Goal: Information Seeking & Learning: Find specific fact

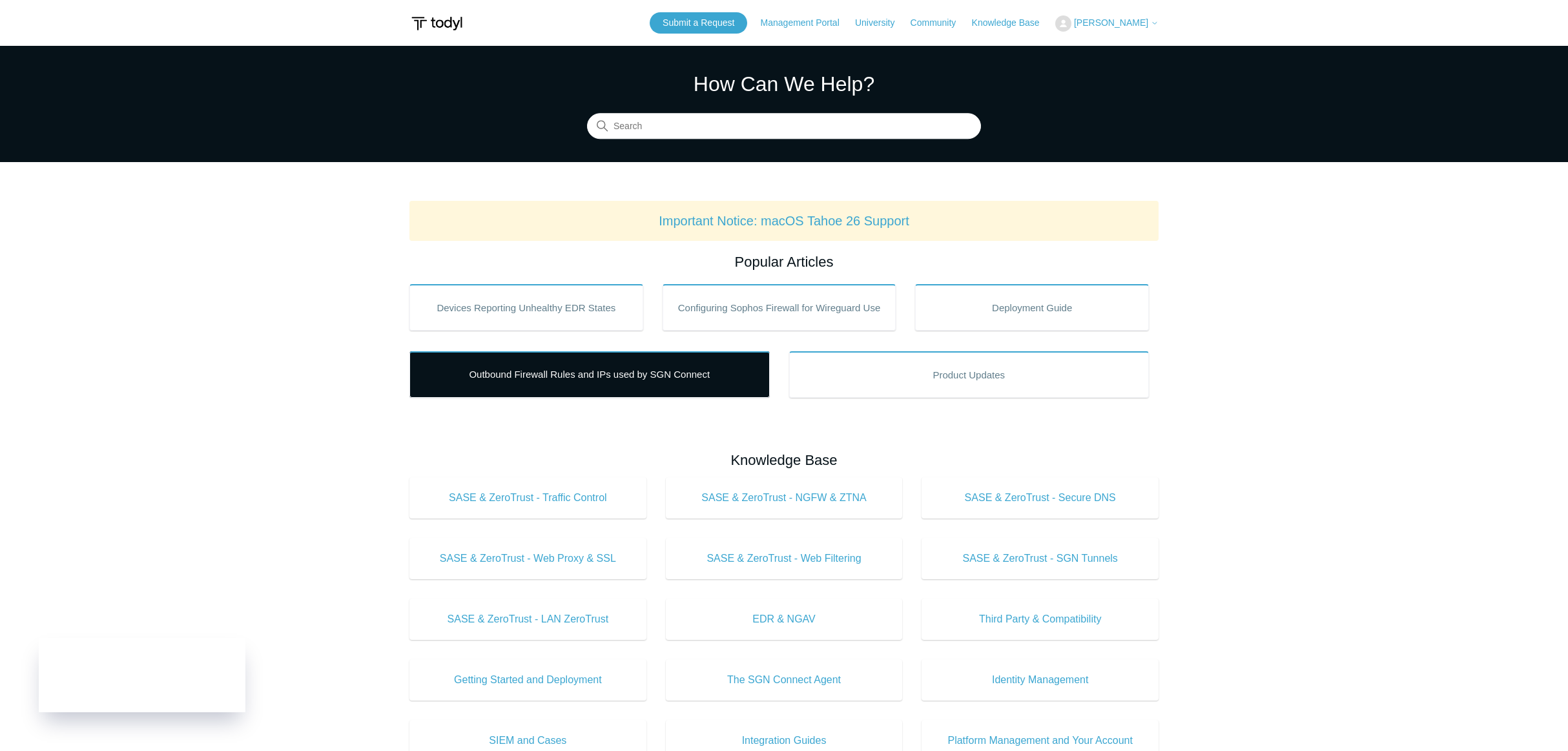
click at [519, 391] on link "Outbound Firewall Rules and IPs used by SGN Connect" at bounding box center [590, 375] width 360 height 47
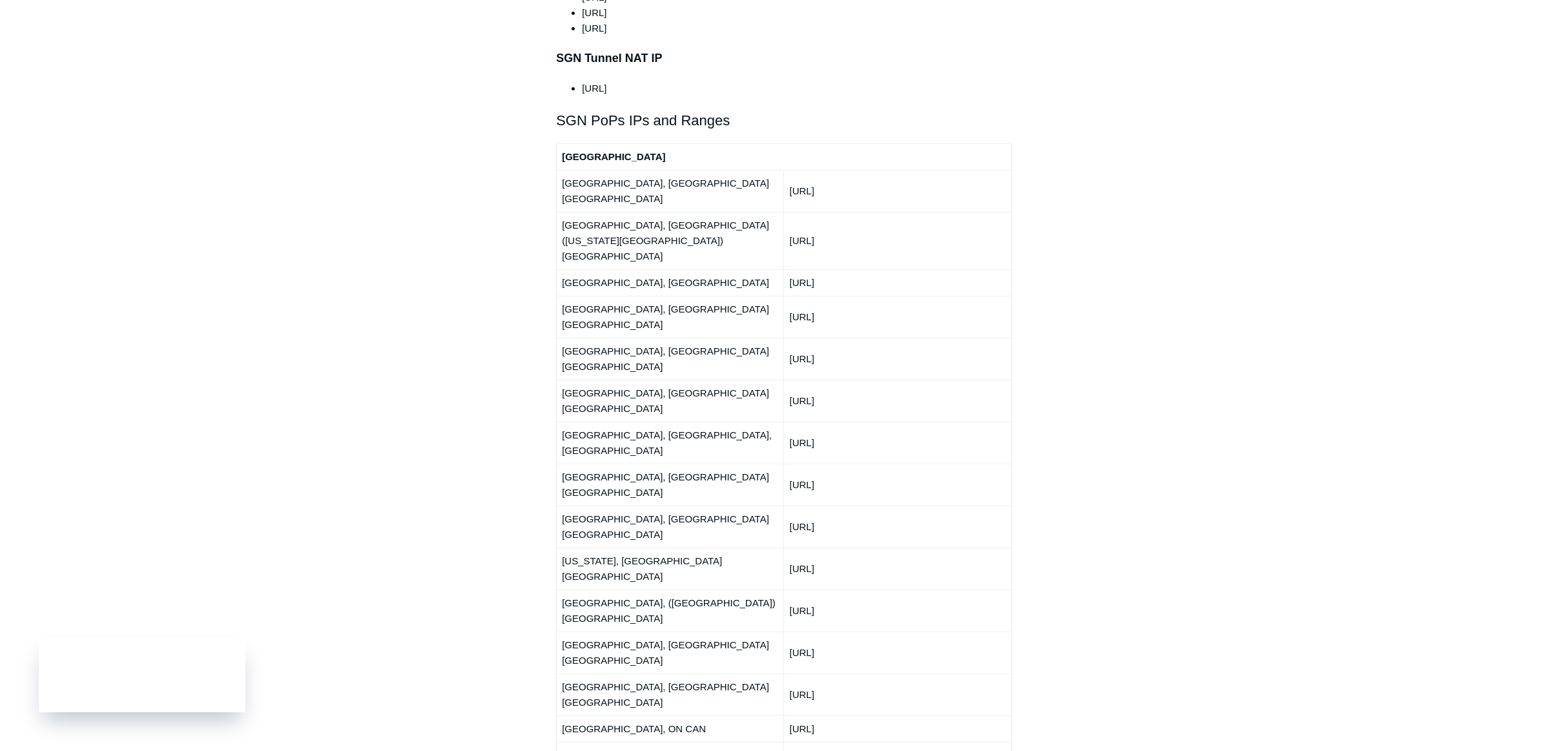
scroll to position [1878, 0]
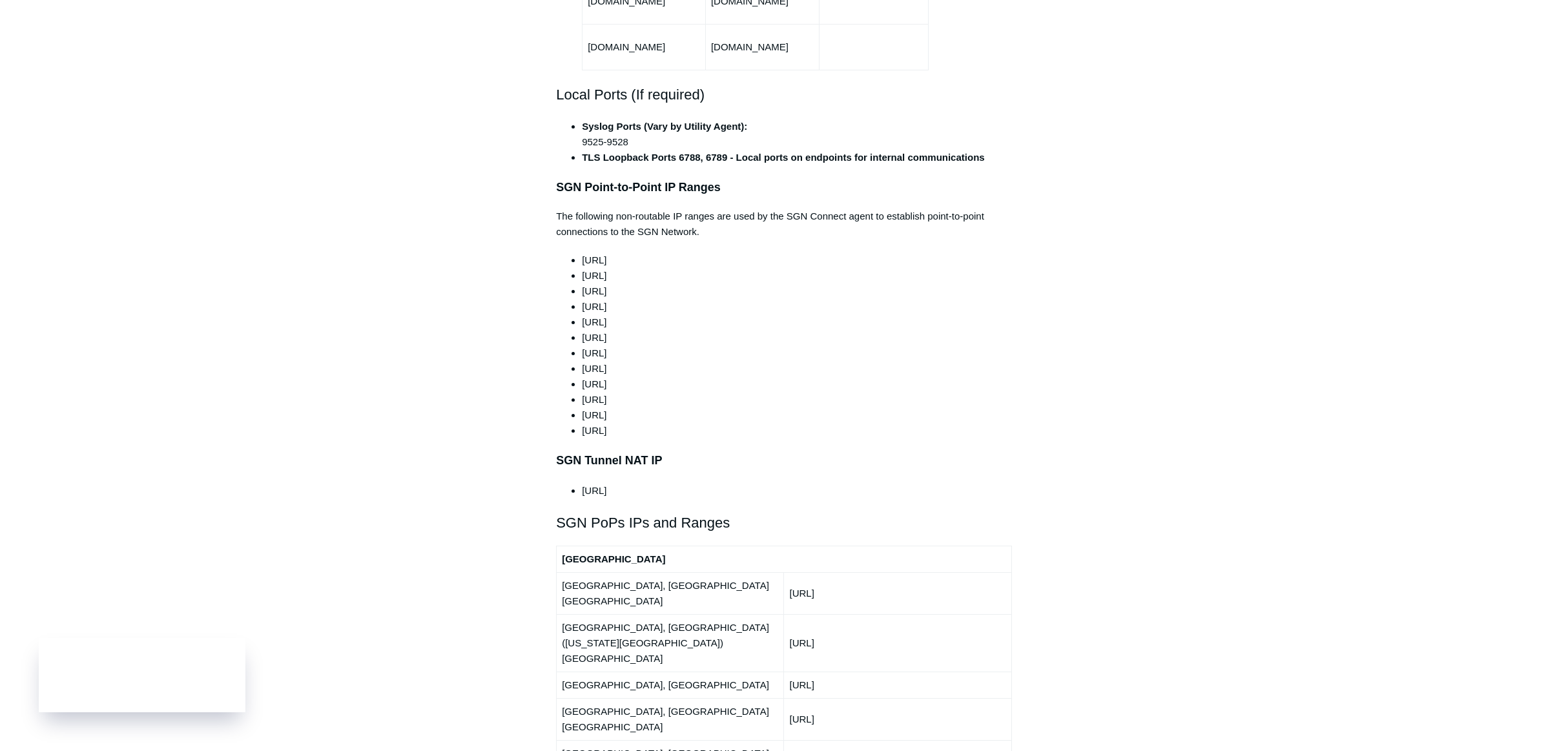
drag, startPoint x: 1296, startPoint y: 137, endPoint x: 1283, endPoint y: 129, distance: 15.3
click at [1296, 137] on main "Todyl Support Center Getting Started and Deployment Getting Started Articles in…" at bounding box center [784, 716] width 1568 height 3482
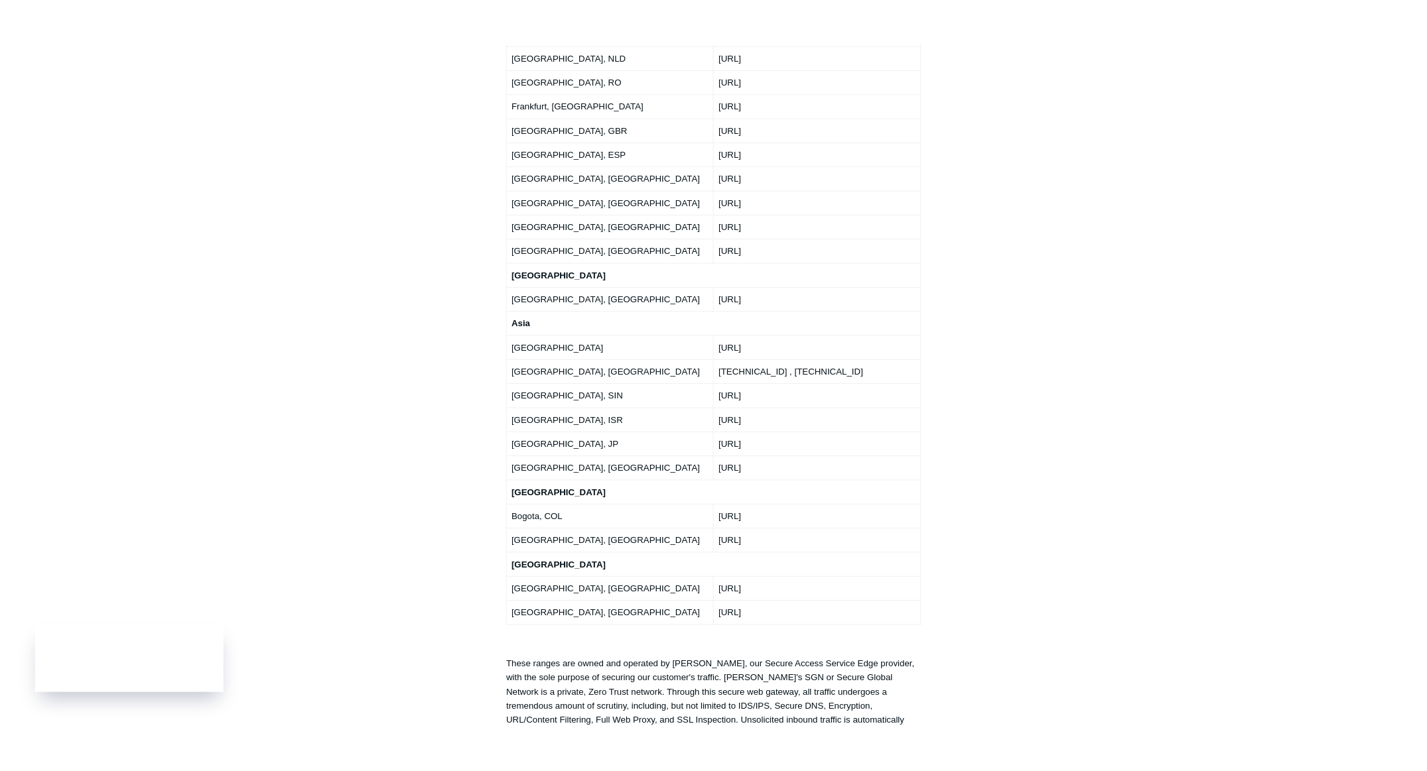
scroll to position [2343, 0]
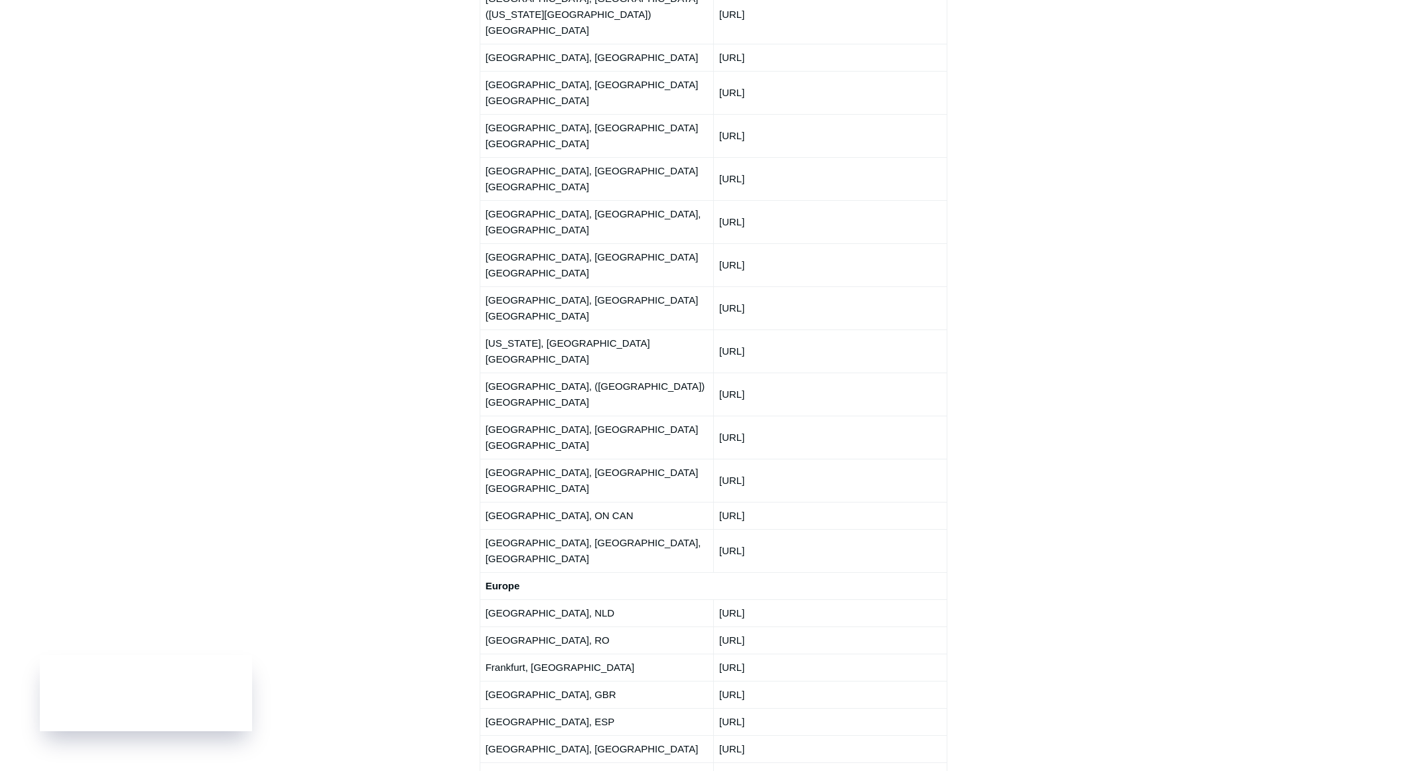
drag, startPoint x: 726, startPoint y: 571, endPoint x: 824, endPoint y: 553, distance: 99.1
copy td "78.159.151."
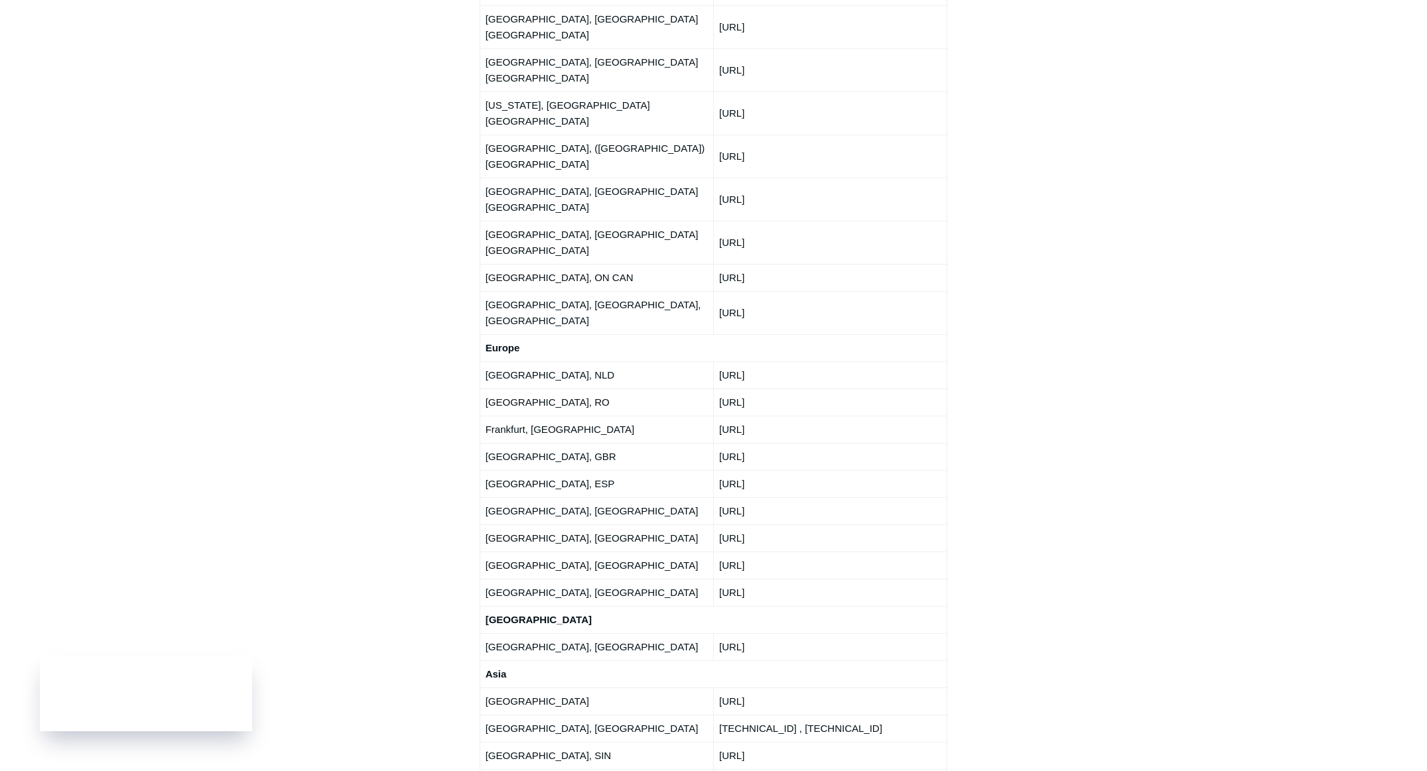
scroll to position [1985, 0]
drag, startPoint x: 893, startPoint y: 468, endPoint x: 718, endPoint y: 465, distance: 175.8
click at [718, 714] on td "172.105.49.254 , 194.195.115.244" at bounding box center [829, 727] width 233 height 27
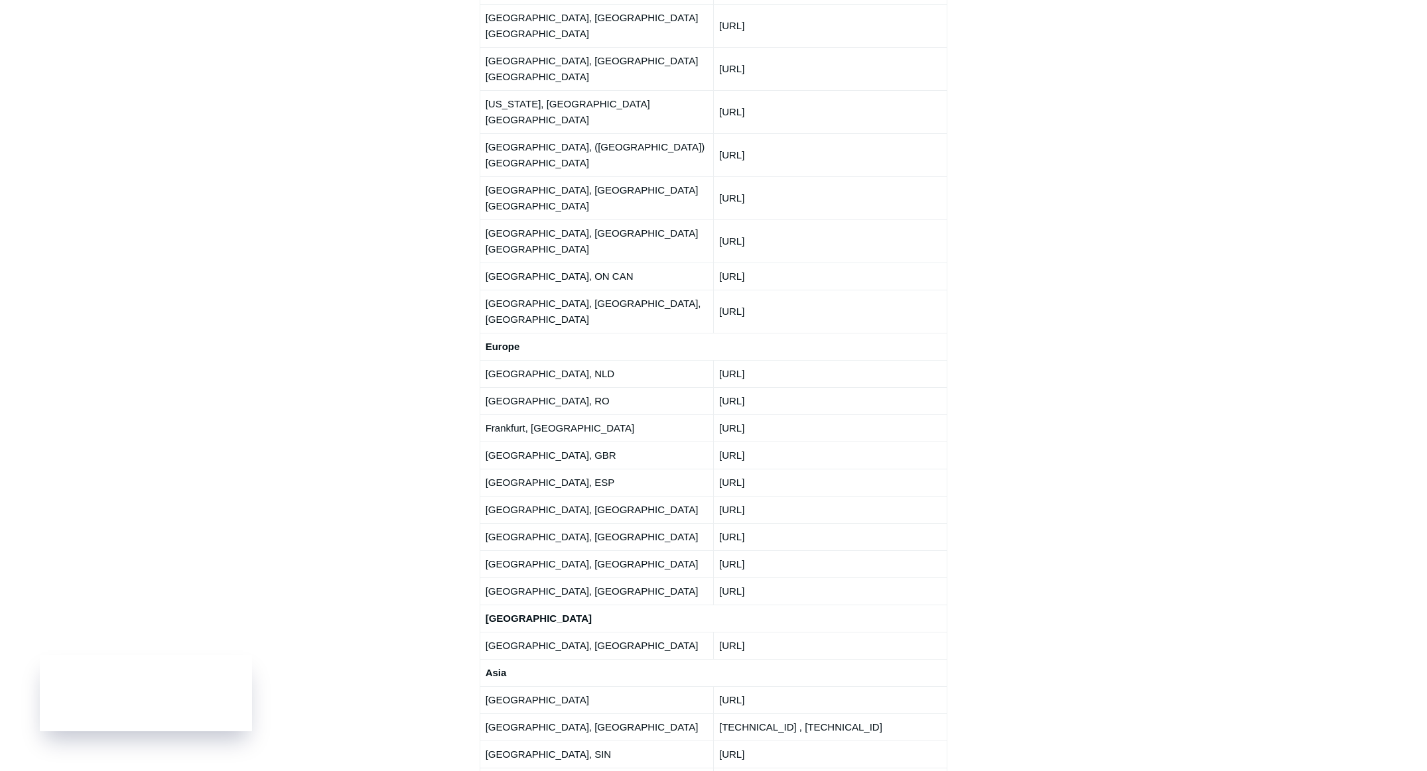
click at [881, 714] on td "172.105.49.254 , 194.195.115.244" at bounding box center [829, 727] width 233 height 27
drag, startPoint x: 1016, startPoint y: 448, endPoint x: 1027, endPoint y: 442, distance: 13.3
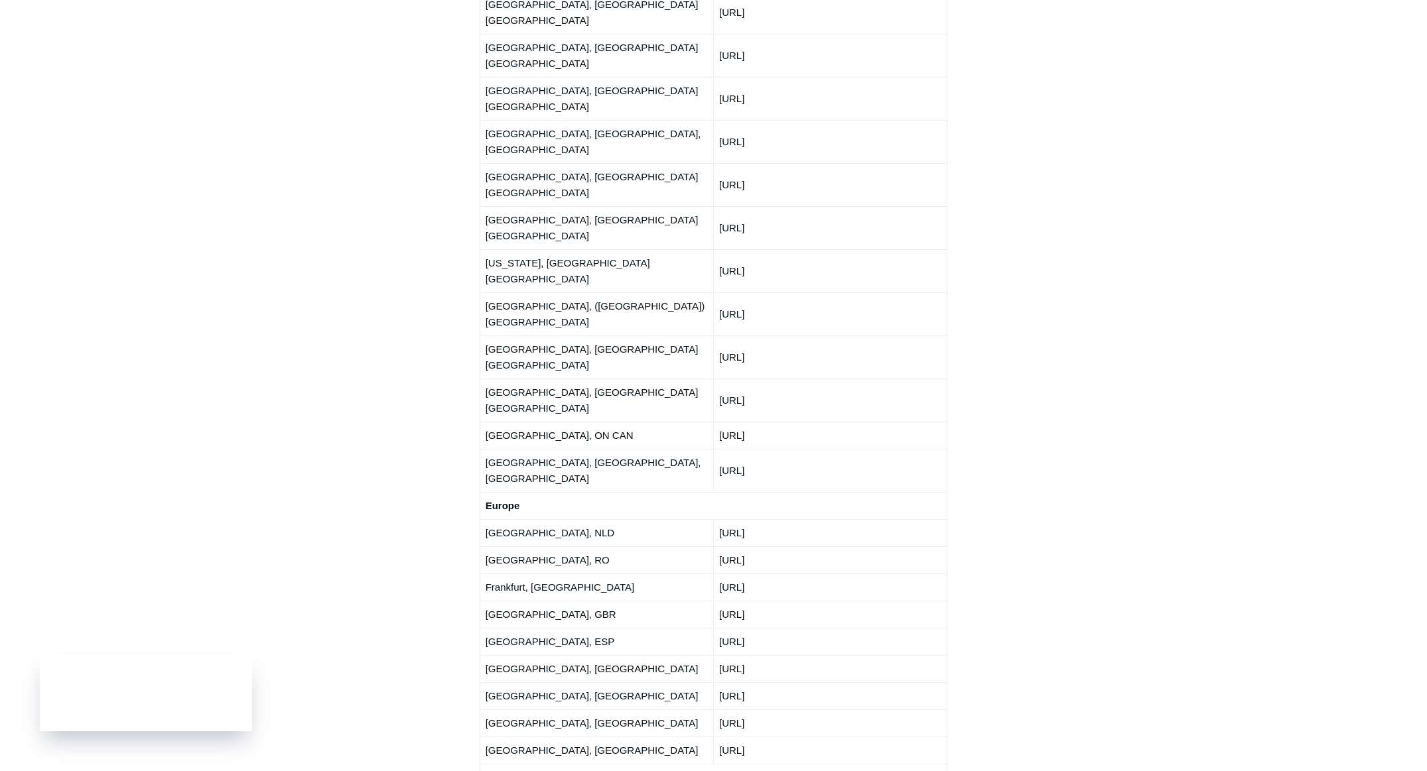
scroll to position [1910, 0]
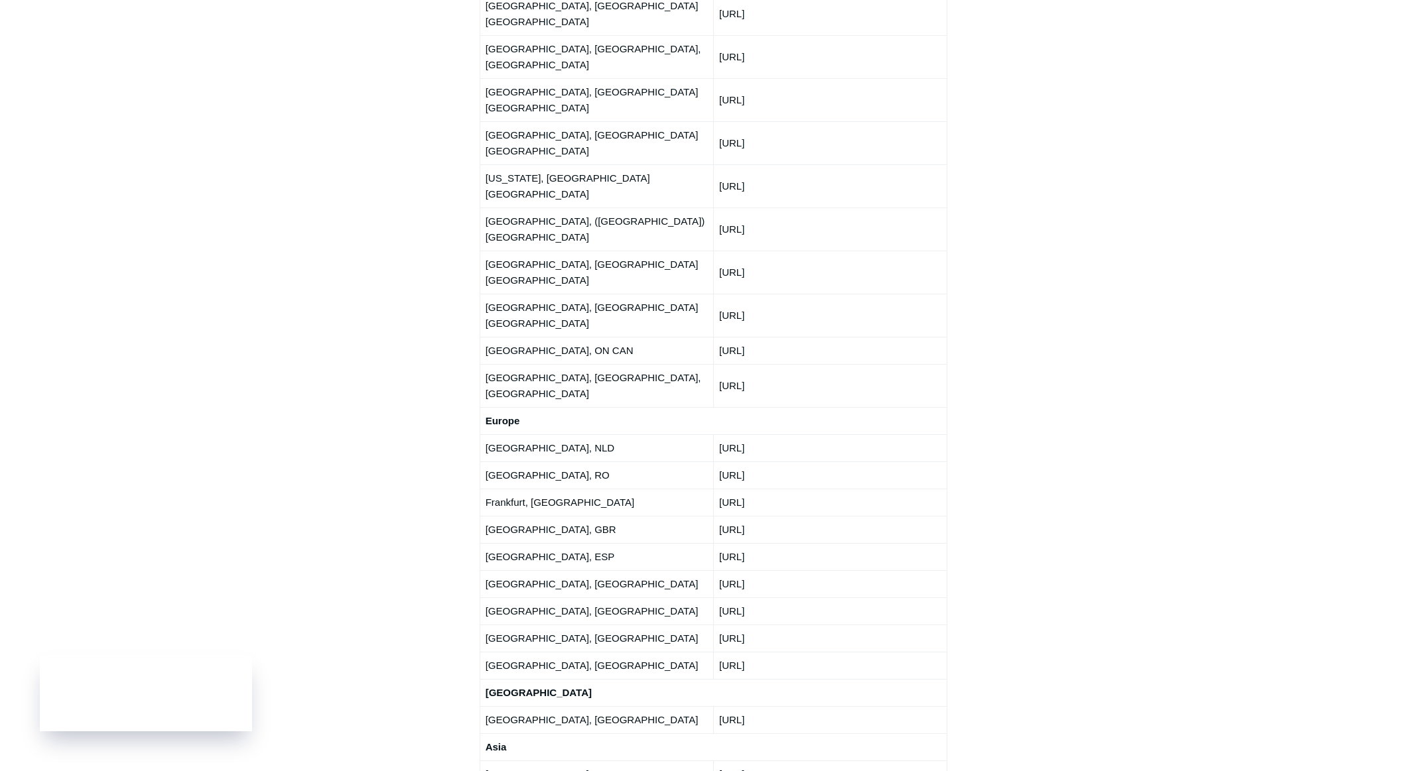
click at [732, 652] on td "78.159.151.0/24" at bounding box center [829, 665] width 233 height 27
drag, startPoint x: 720, startPoint y: 405, endPoint x: 765, endPoint y: 402, distance: 45.8
click at [767, 652] on td "78.159.151.0/24" at bounding box center [829, 665] width 233 height 27
copy td "78.159.151"
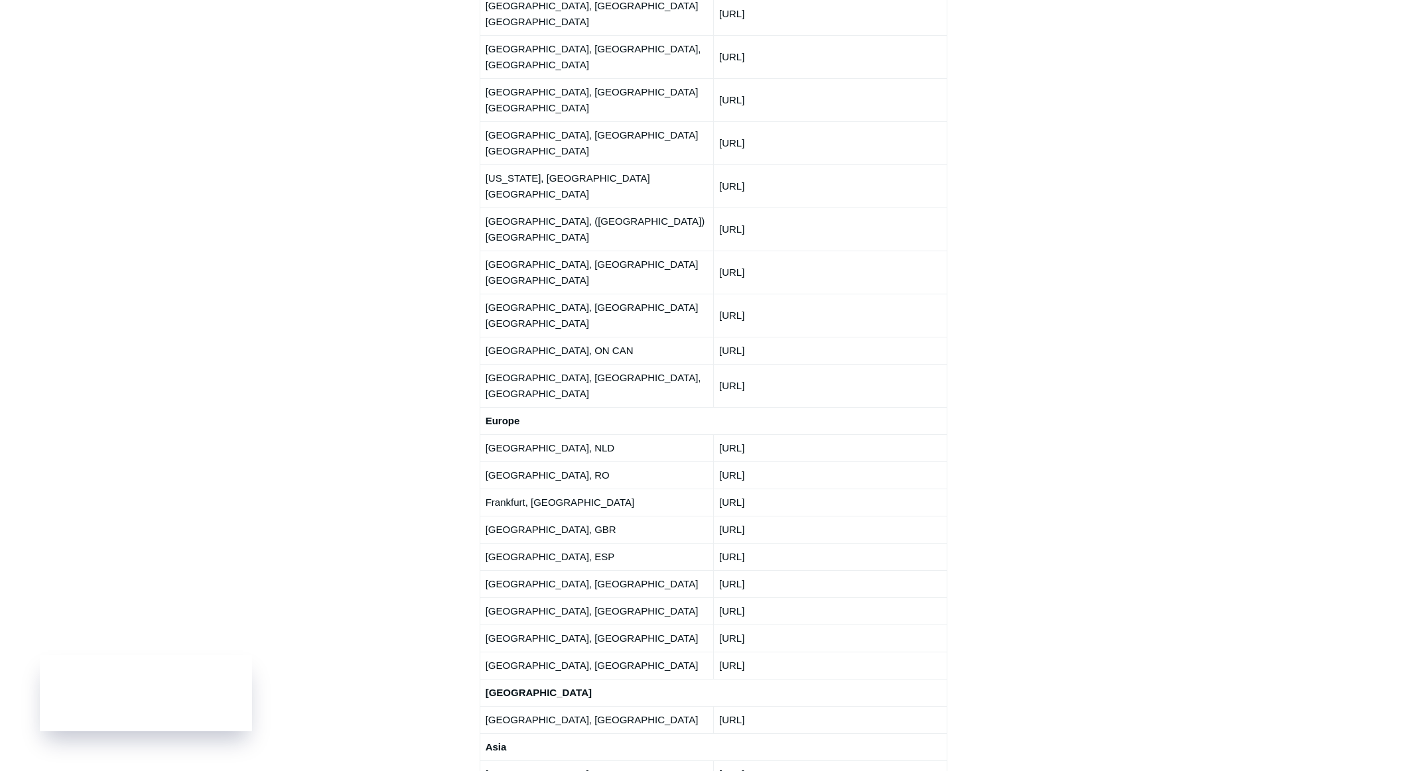
copy td "172.105.49.254"
copy td "194.195.115.244"
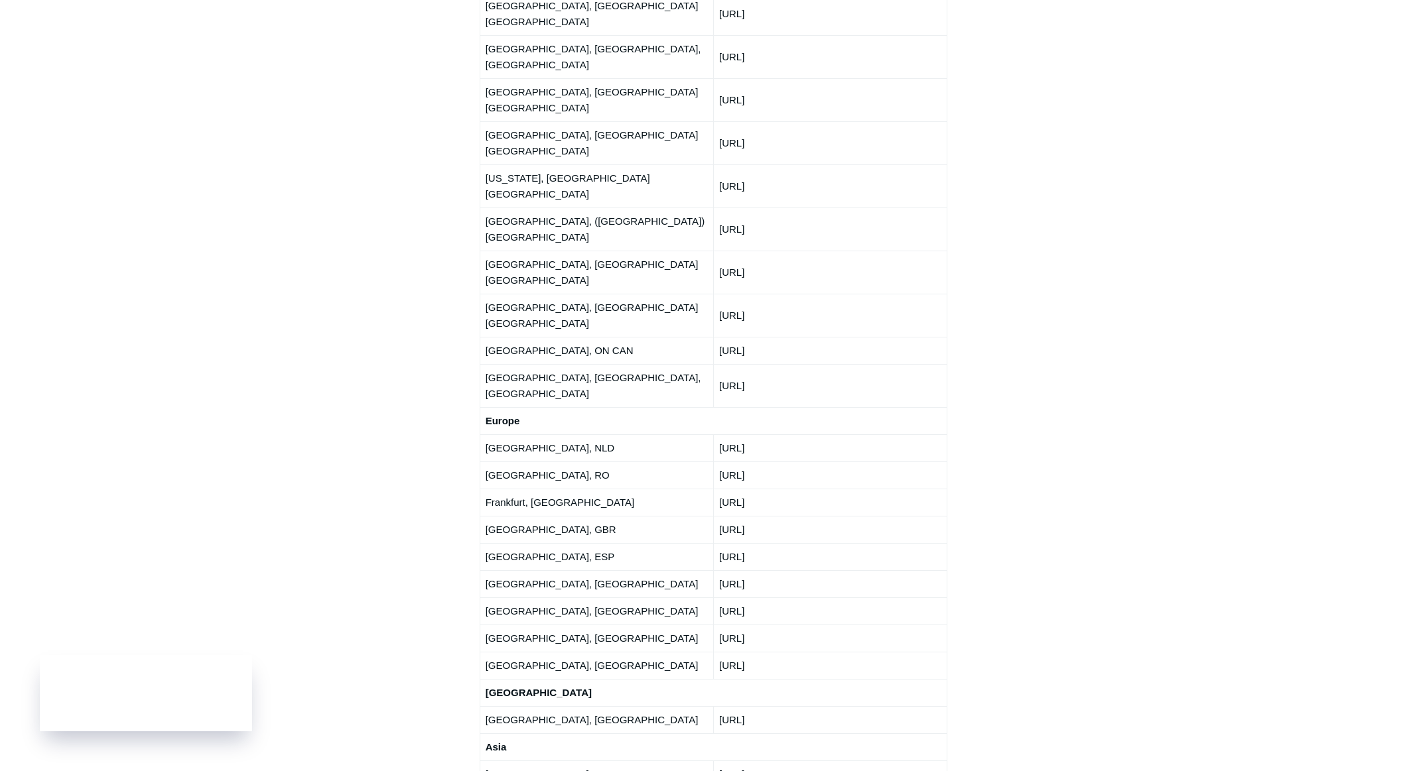
drag, startPoint x: 721, startPoint y: 570, endPoint x: 773, endPoint y: 570, distance: 51.7
copy td "103.142.222"
drag, startPoint x: 720, startPoint y: 595, endPoint x: 766, endPoint y: 596, distance: 46.4
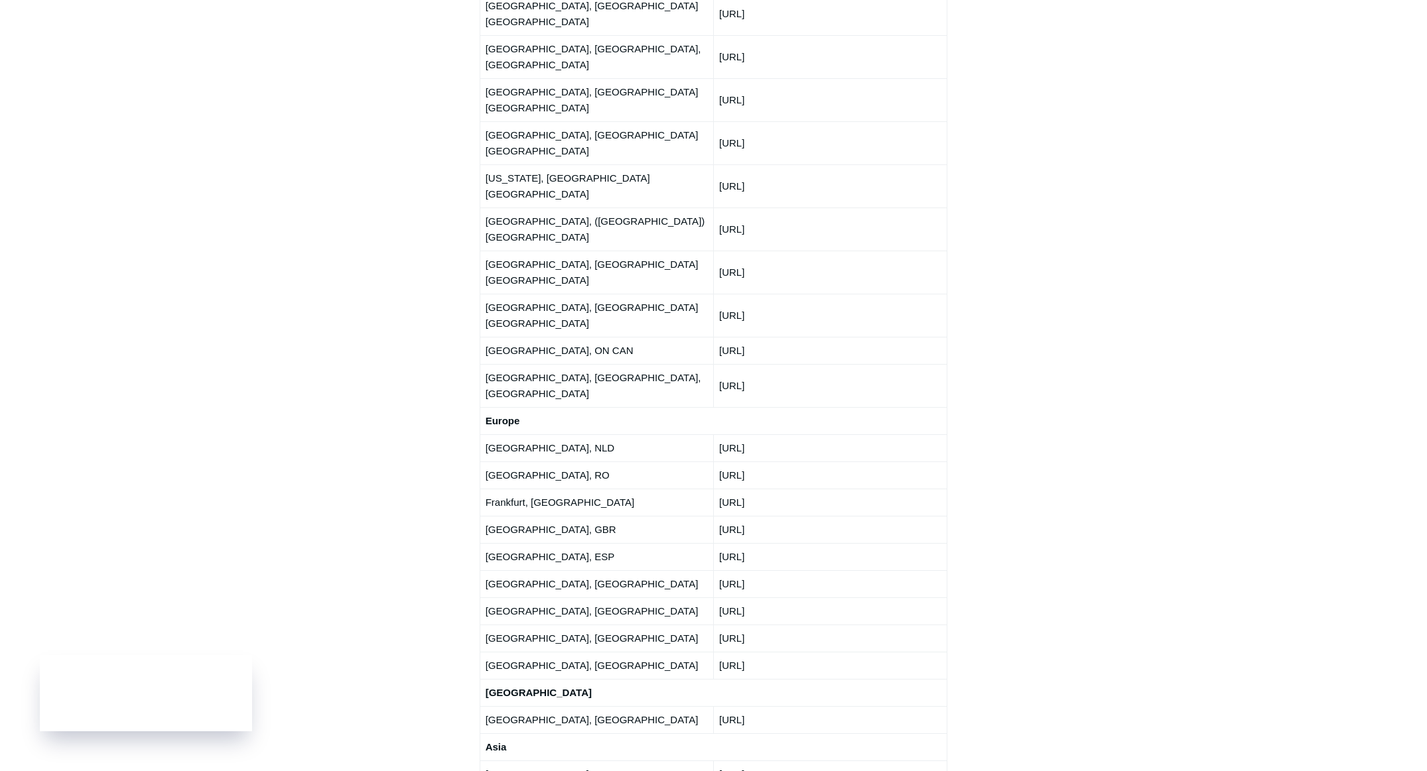
copy td "89.44.34.0"
drag, startPoint x: 720, startPoint y: 653, endPoint x: 771, endPoint y: 652, distance: 51.1
copy td "77.81.141.0"
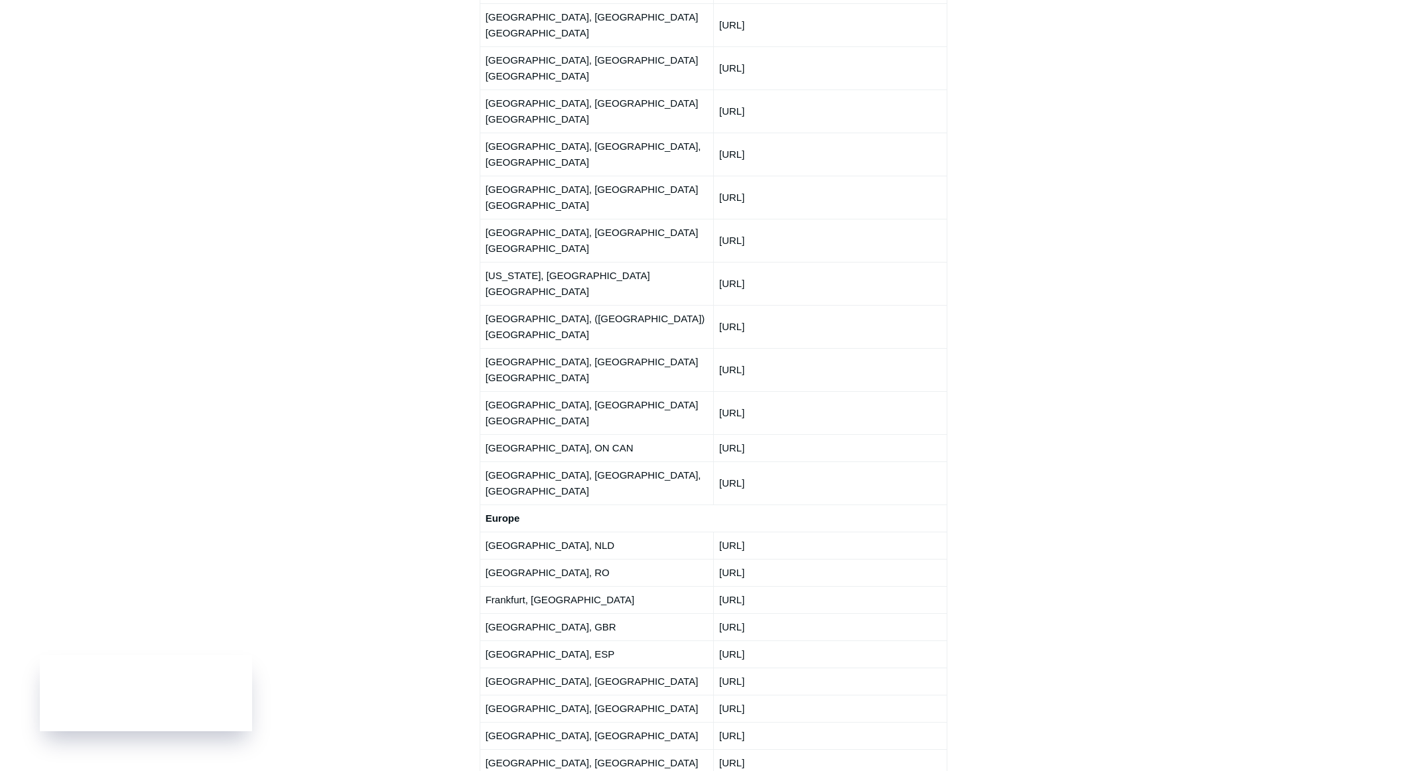
scroll to position [1835, 0]
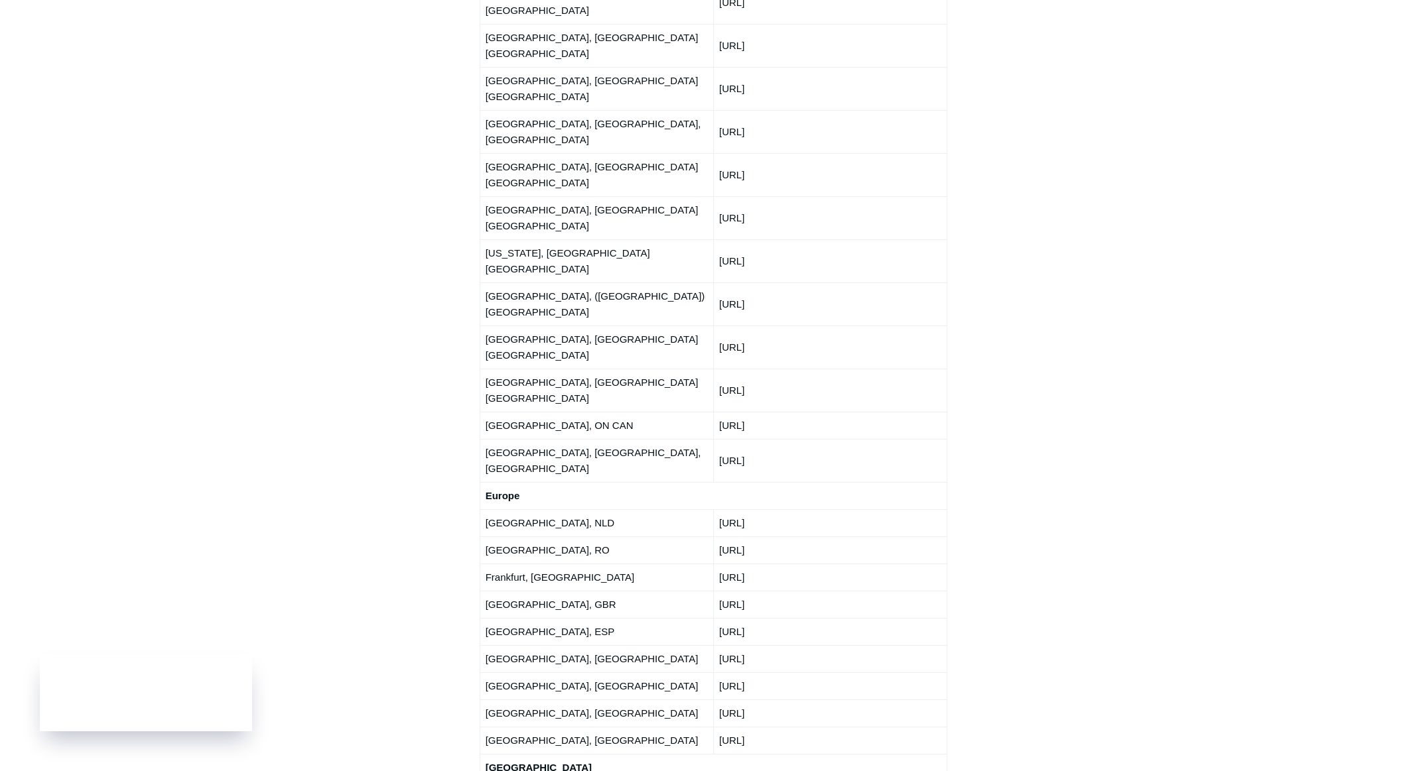
drag, startPoint x: 735, startPoint y: 671, endPoint x: 726, endPoint y: 669, distance: 9.5
drag, startPoint x: 720, startPoint y: 671, endPoint x: 760, endPoint y: 670, distance: 40.5
copy td "89.44.34."
